Goal: Check status: Check status

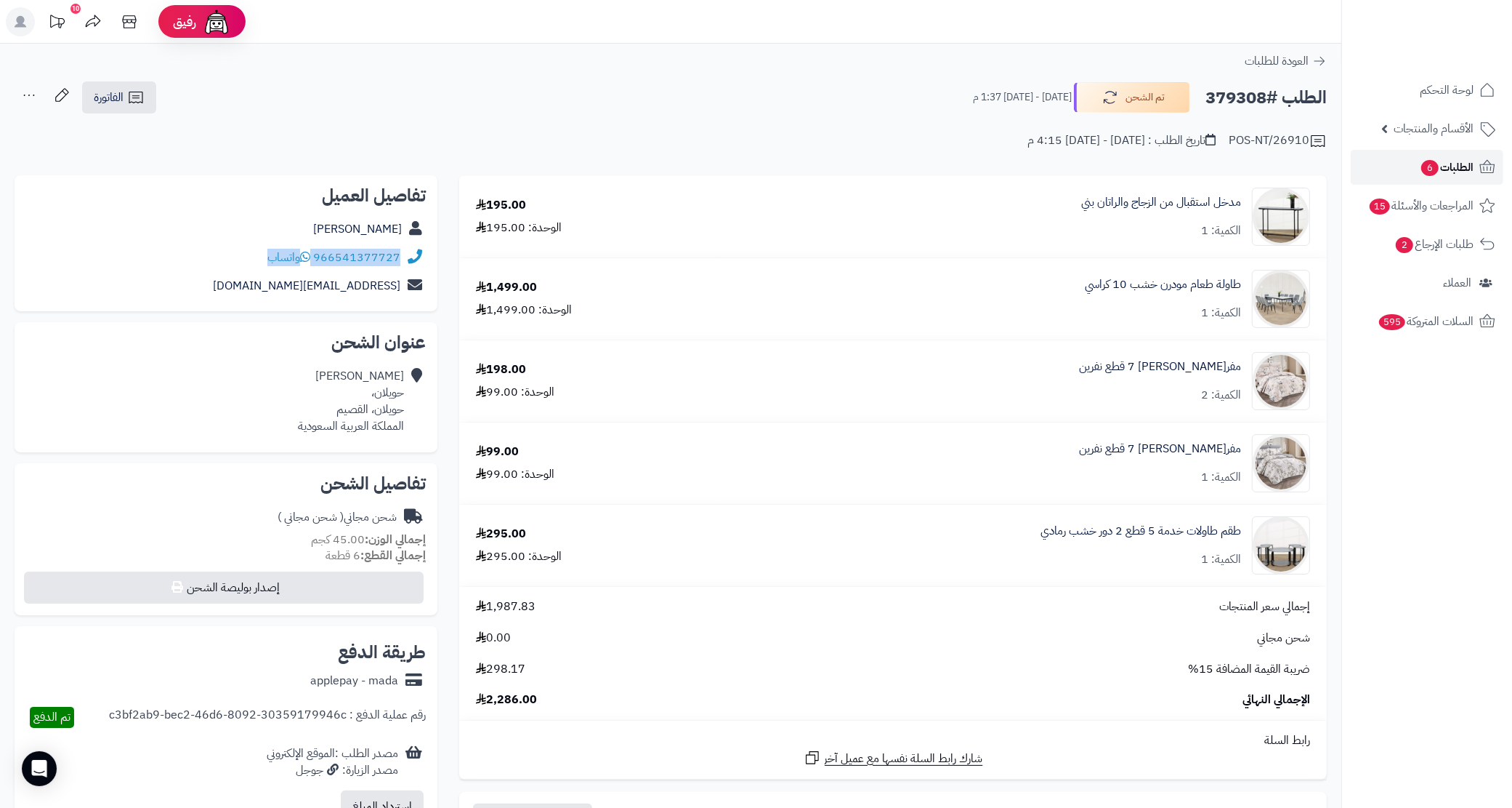
click at [1483, 160] on icon at bounding box center [1487, 167] width 17 height 17
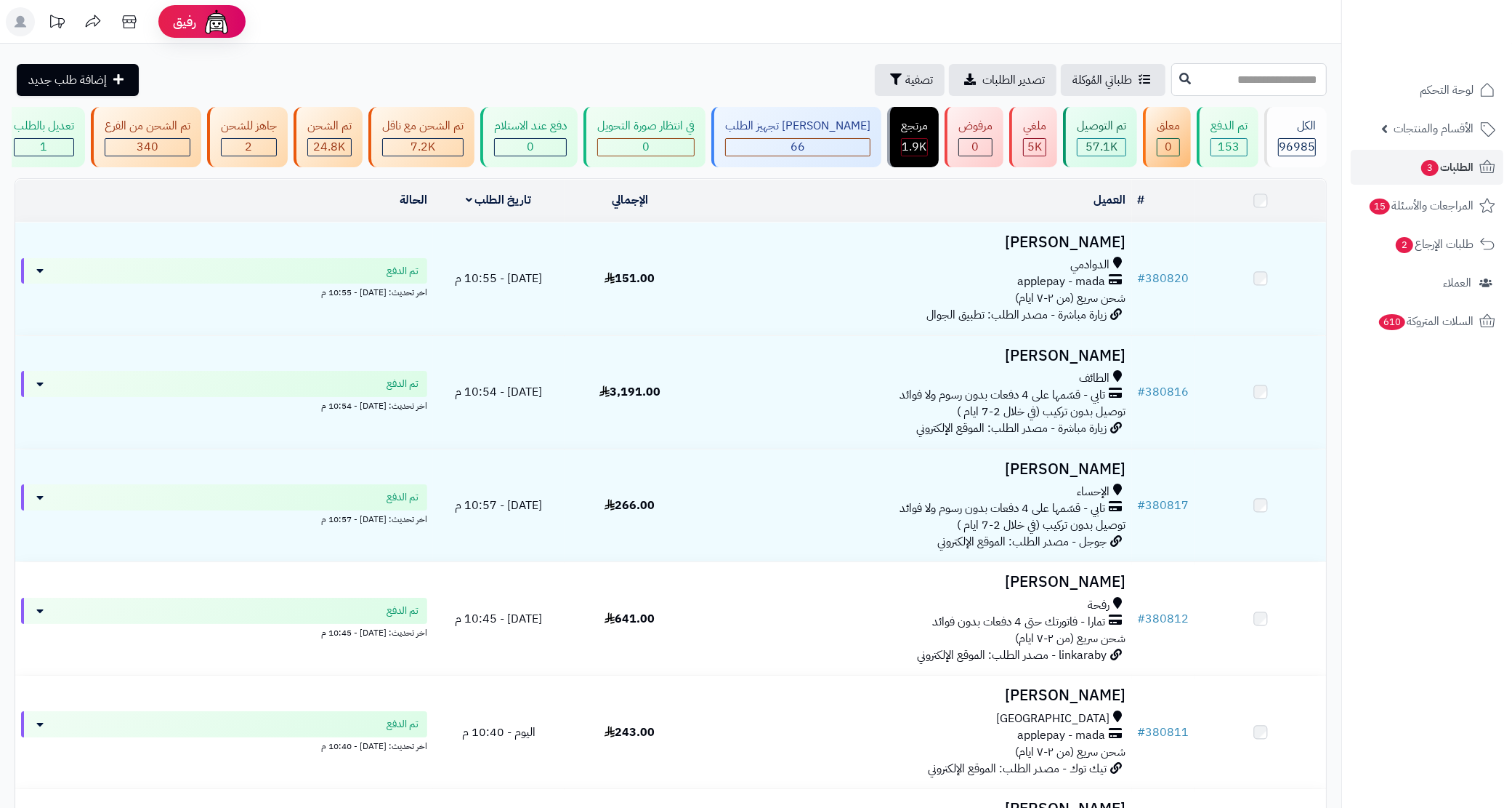
drag, startPoint x: 1263, startPoint y: 76, endPoint x: 1220, endPoint y: 93, distance: 46.2
click at [1263, 76] on input "text" at bounding box center [1249, 80] width 155 height 33
paste input "******"
type input "******"
click at [1179, 77] on icon at bounding box center [1185, 78] width 12 height 12
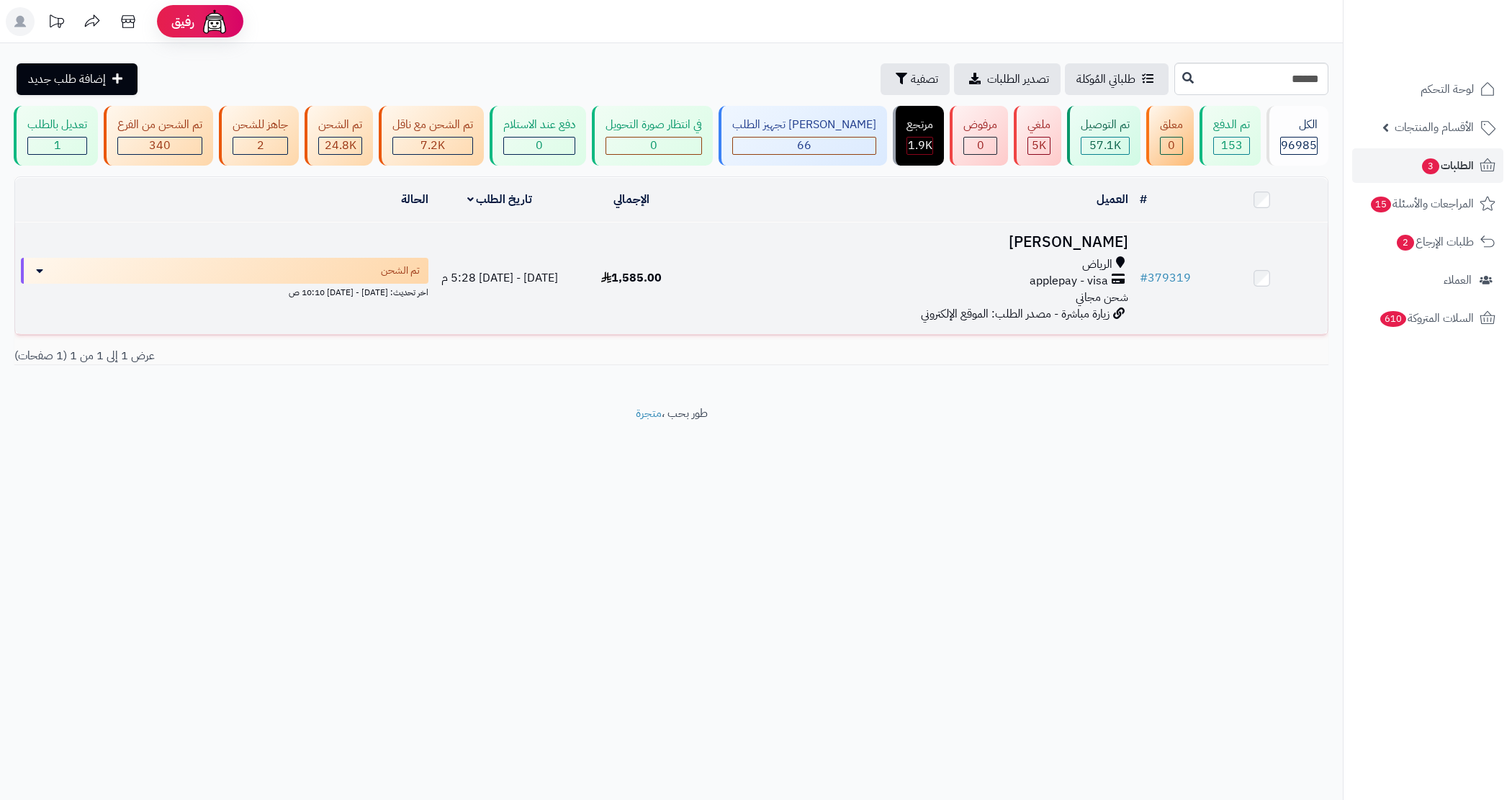
click at [1005, 273] on div "الرياض" at bounding box center [916, 264] width 425 height 16
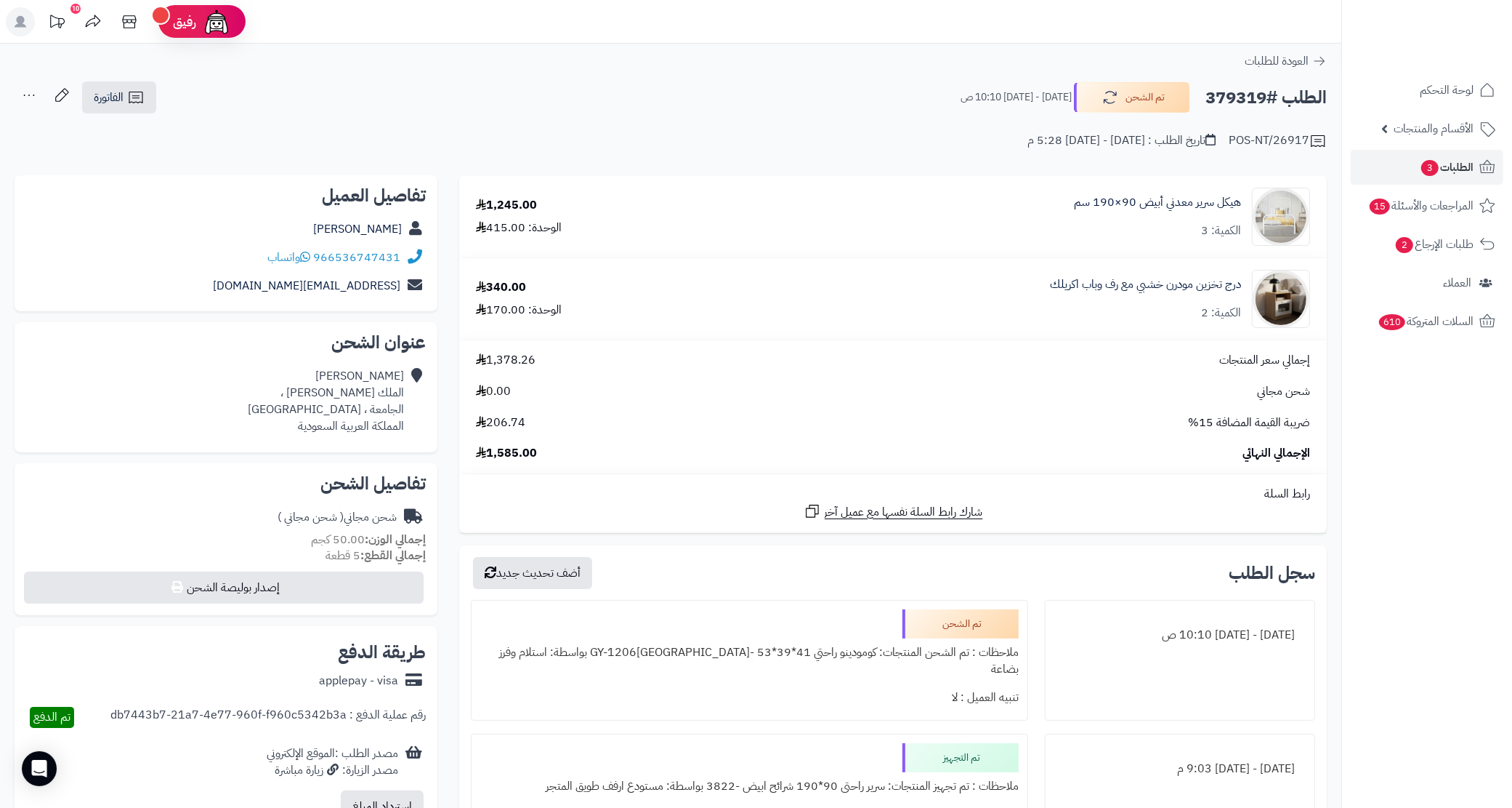
click at [247, 302] on div "تفاصيل العميل العنود محمد 966536747431 واتساب anoo22528@gmail.com" at bounding box center [226, 243] width 423 height 136
click at [241, 262] on div "966536747431 واتساب" at bounding box center [226, 258] width 400 height 28
copy div "966536747431 واتساب"
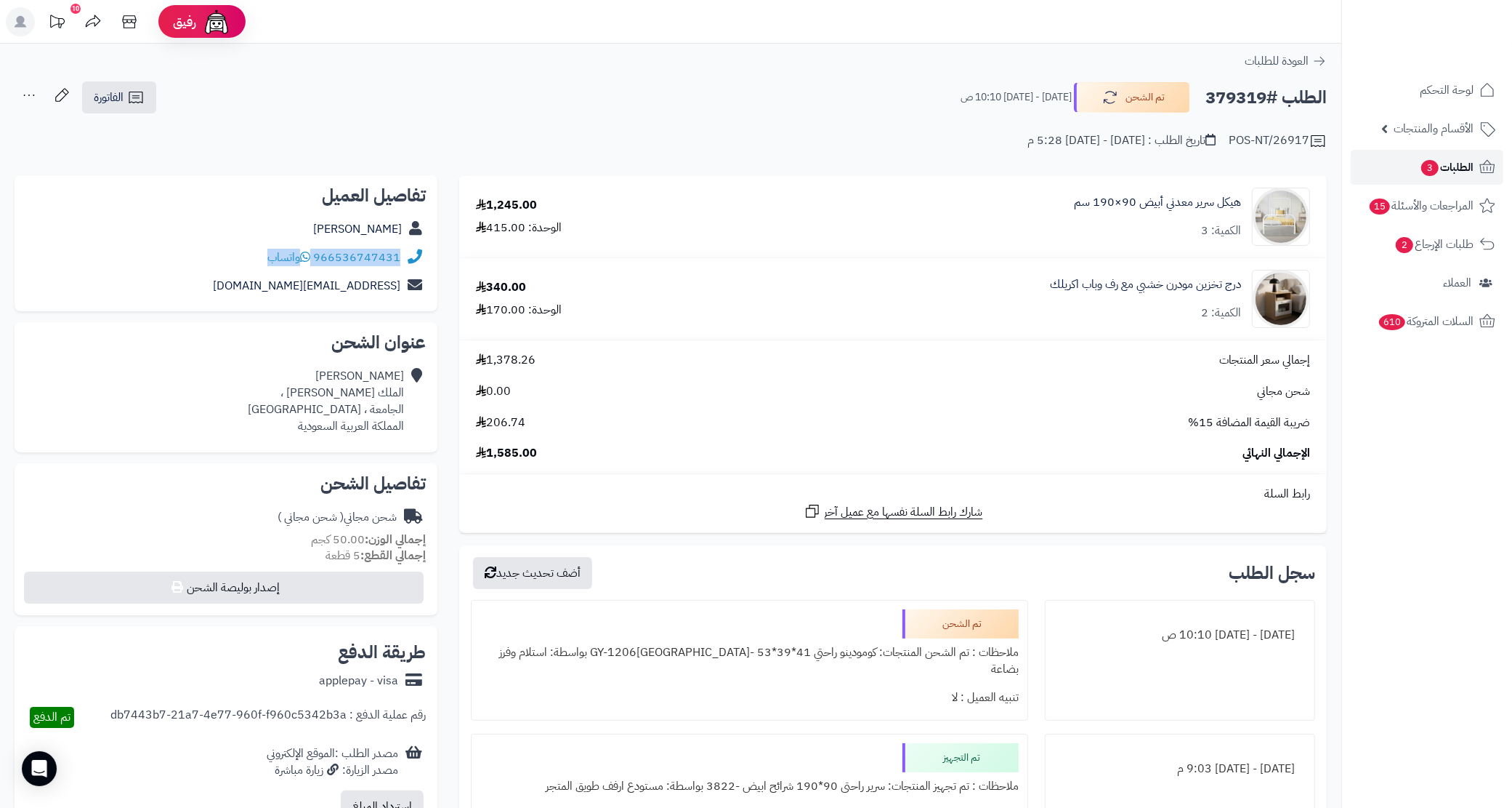
click at [1436, 178] on link "الطلبات 3" at bounding box center [1427, 167] width 153 height 35
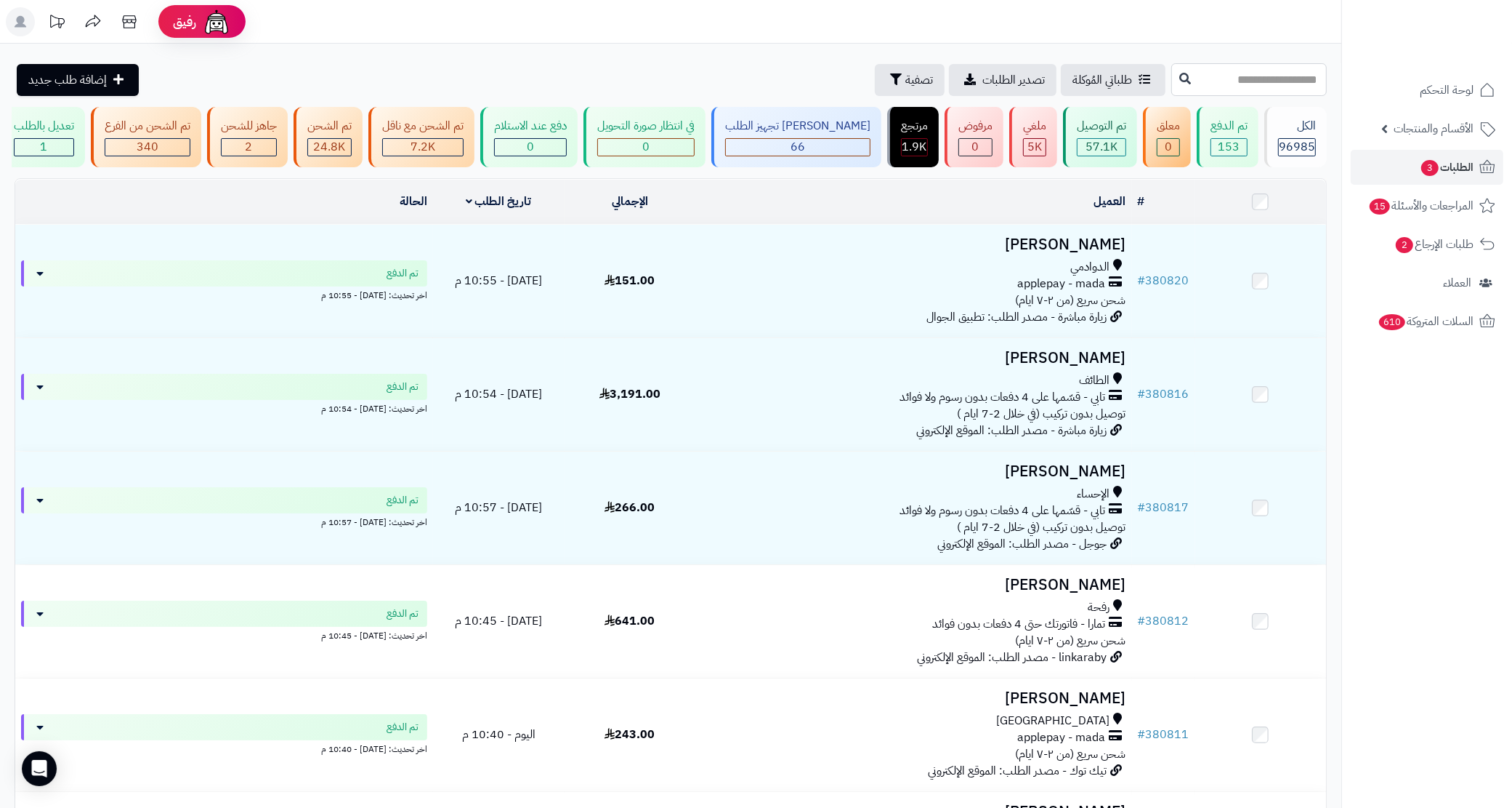
click at [1172, 73] on input "text" at bounding box center [1249, 80] width 155 height 33
paste input "**********"
type input "**********"
drag, startPoint x: 1105, startPoint y: 81, endPoint x: 1022, endPoint y: 168, distance: 120.2
click at [1174, 85] on button at bounding box center [1185, 78] width 21 height 27
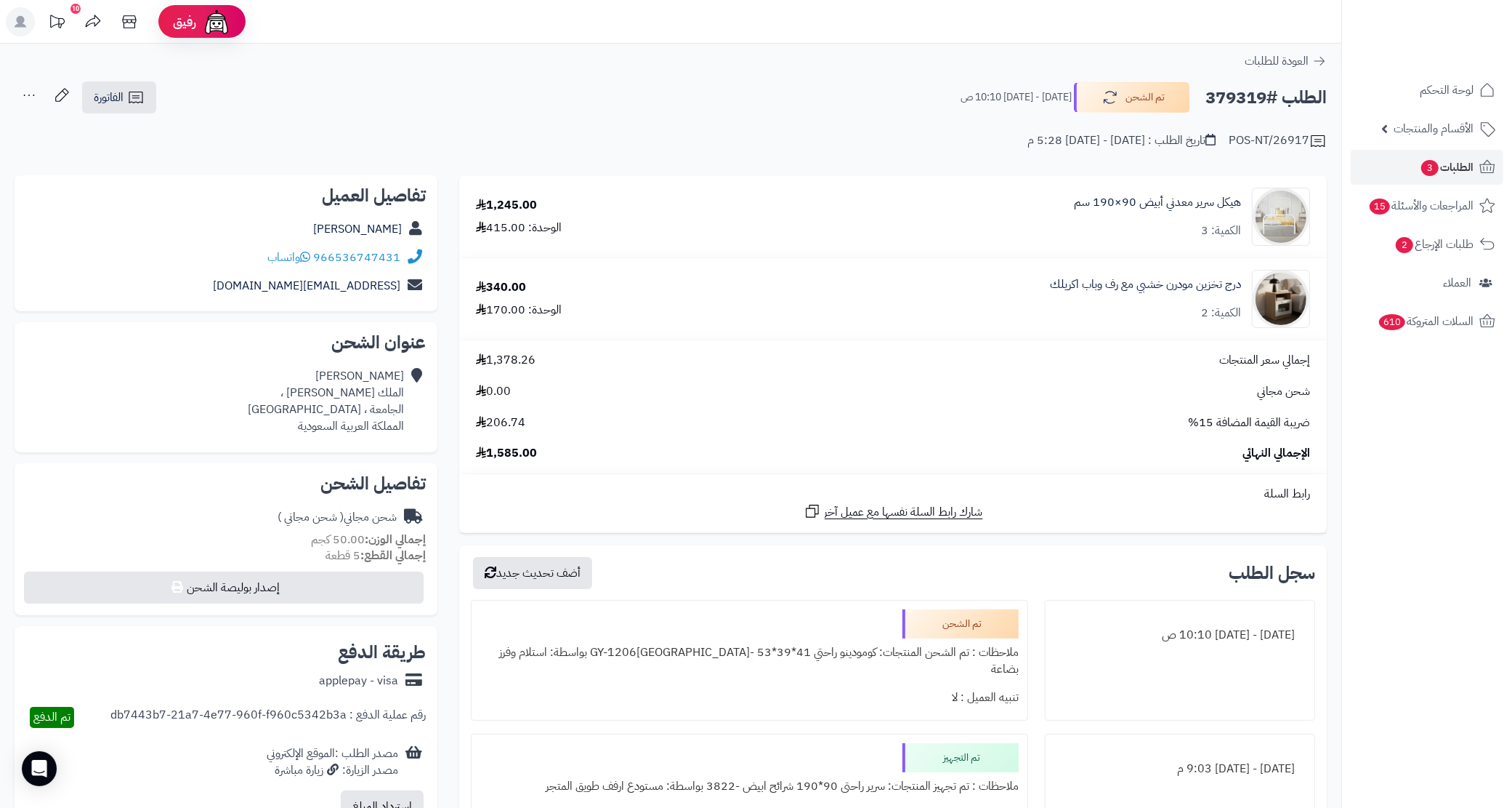
click at [229, 248] on div "966536747431 واتساب" at bounding box center [226, 258] width 400 height 28
click at [227, 248] on div "966536747431 واتساب" at bounding box center [226, 258] width 400 height 28
copy div "966536747431 واتساب"
click at [1233, 99] on h2 "الطلب #379319" at bounding box center [1266, 97] width 121 height 30
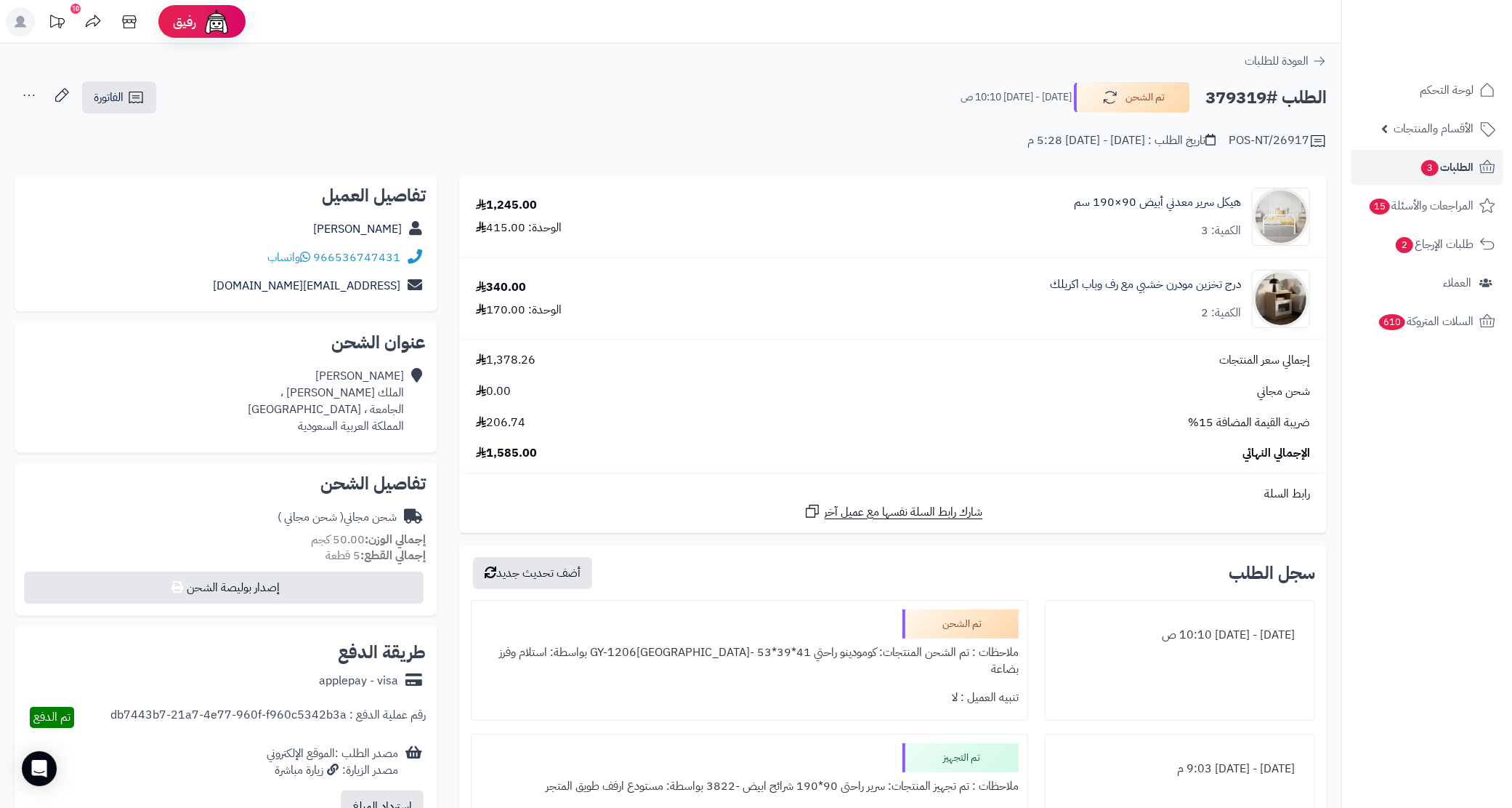
click at [1233, 99] on h2 "الطلب #379319" at bounding box center [1266, 97] width 121 height 30
copy h2 "379319"
click at [245, 258] on div "966536747431 واتساب" at bounding box center [226, 258] width 400 height 28
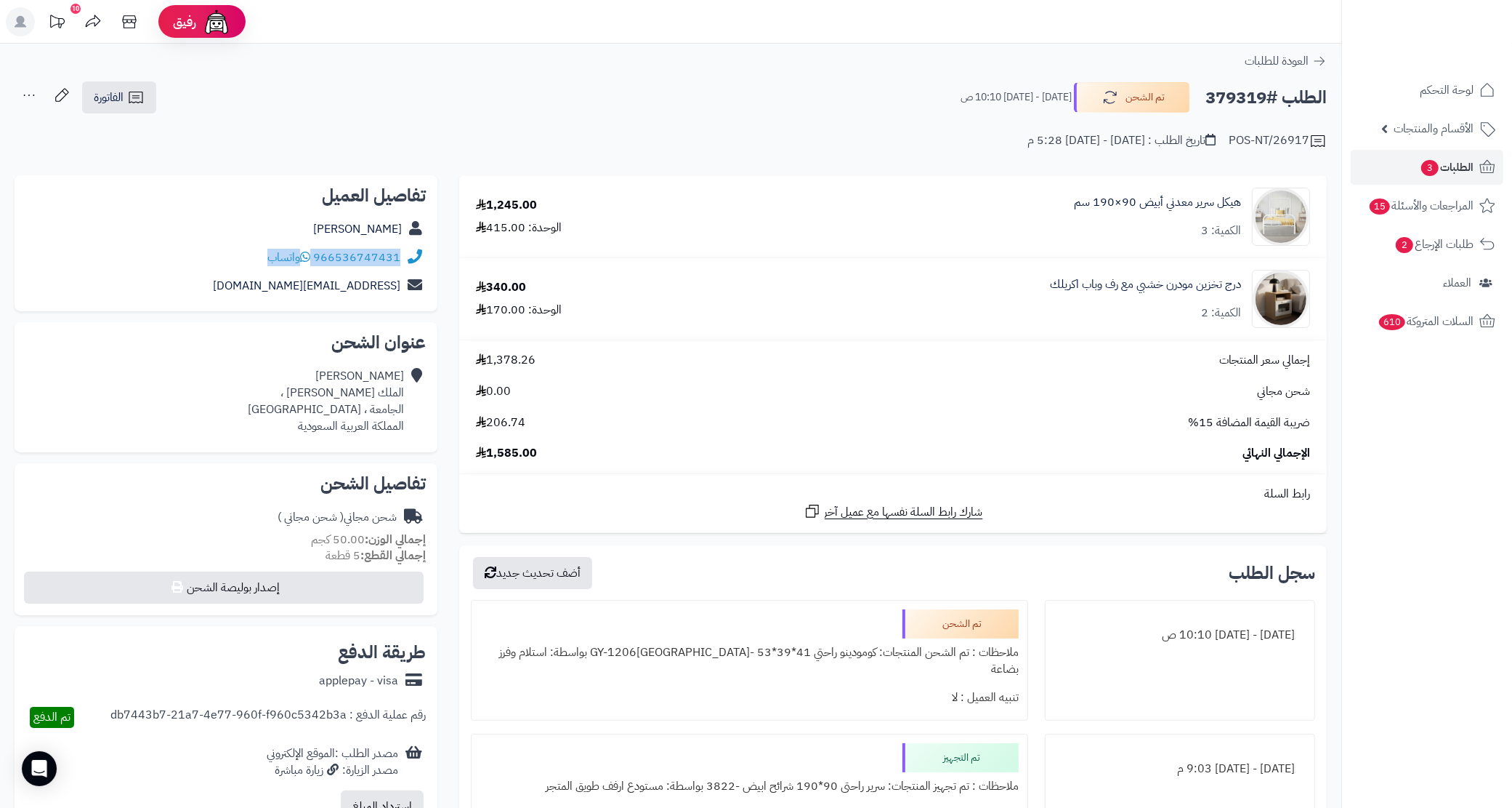
copy div "966536747431 واتساب"
